Goal: Task Accomplishment & Management: Manage account settings

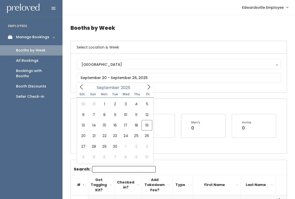
type input "[DATE] to [DATE]"
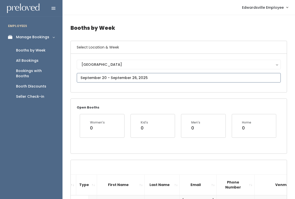
click at [85, 76] on input "text" at bounding box center [179, 78] width 204 height 10
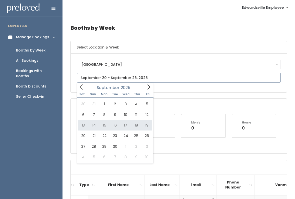
type input "September 13 to September 19"
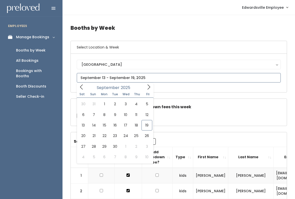
click at [149, 86] on icon at bounding box center [149, 87] width 6 height 6
type input "[DATE] to [DATE]"
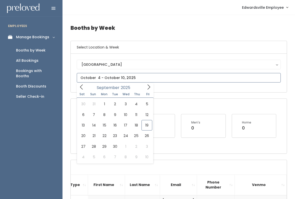
click at [146, 82] on input "text" at bounding box center [179, 78] width 204 height 10
click at [148, 89] on icon at bounding box center [149, 87] width 6 height 6
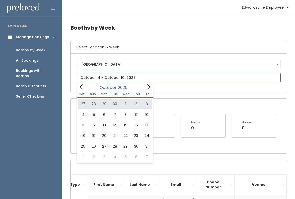
type input "September 27 to October 3"
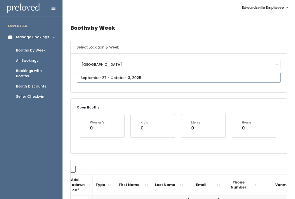
click at [167, 79] on input "text" at bounding box center [179, 78] width 204 height 10
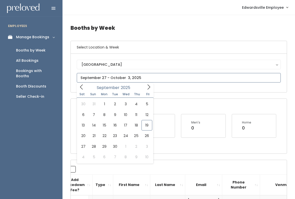
click at [146, 87] on icon at bounding box center [149, 87] width 6 height 6
type input "[DATE] to [DATE]"
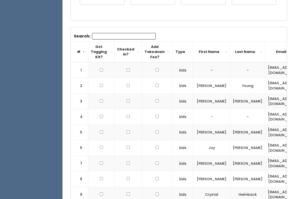
click at [101, 68] on input "checkbox" at bounding box center [101, 69] width 3 height 3
checkbox input "true"
click at [100, 115] on input "checkbox" at bounding box center [101, 116] width 3 height 3
checkbox input "true"
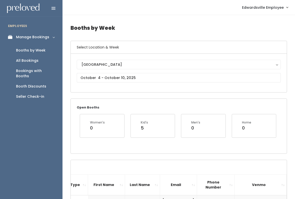
click at [88, 183] on th "First Name" at bounding box center [106, 185] width 37 height 21
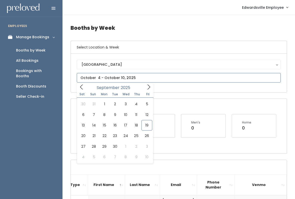
click at [144, 86] on div "[DATE]" at bounding box center [115, 87] width 58 height 8
click at [147, 90] on icon at bounding box center [149, 87] width 6 height 6
type input "[DATE] to [DATE]"
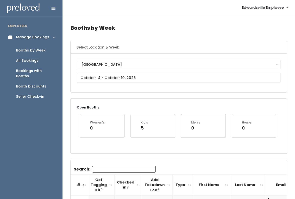
click at [121, 169] on input "Search:" at bounding box center [124, 169] width 64 height 7
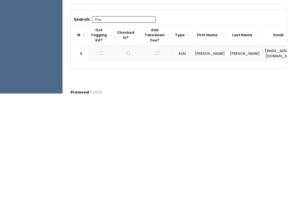
scroll to position [49, 0]
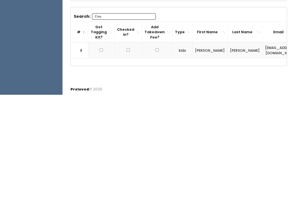
type input "Cou"
click at [108, 126] on th "Got Tagging Kit?" at bounding box center [101, 136] width 26 height 21
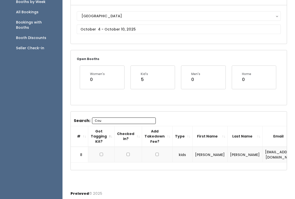
click at [100, 153] on input "checkbox" at bounding box center [101, 154] width 3 height 3
checkbox input "true"
